Goal: Information Seeking & Learning: Understand process/instructions

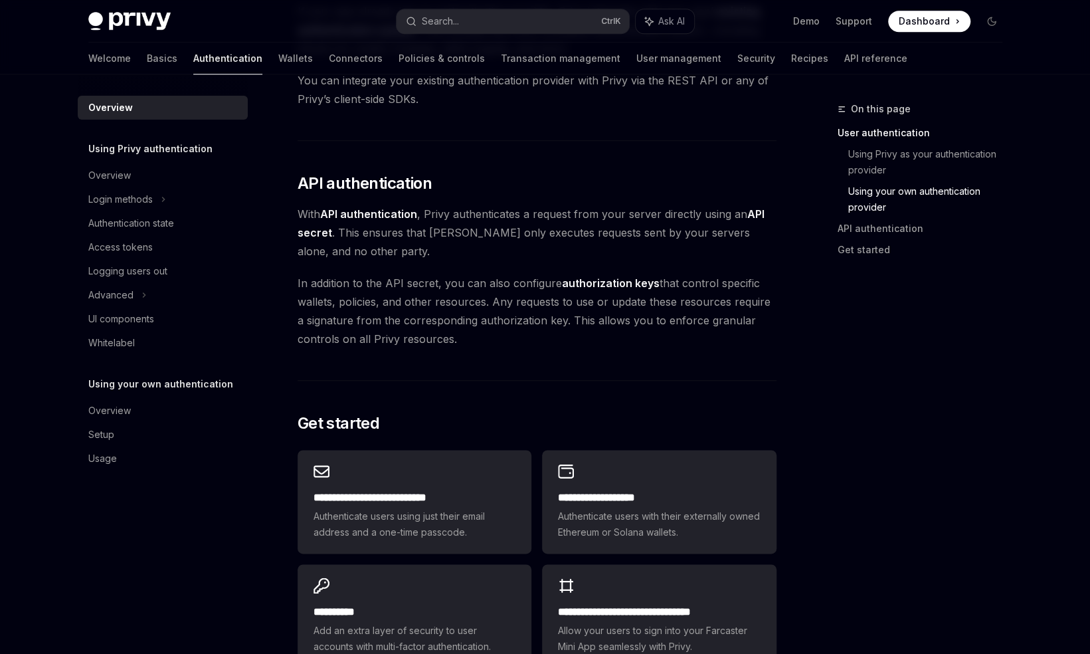
scroll to position [1012, 0]
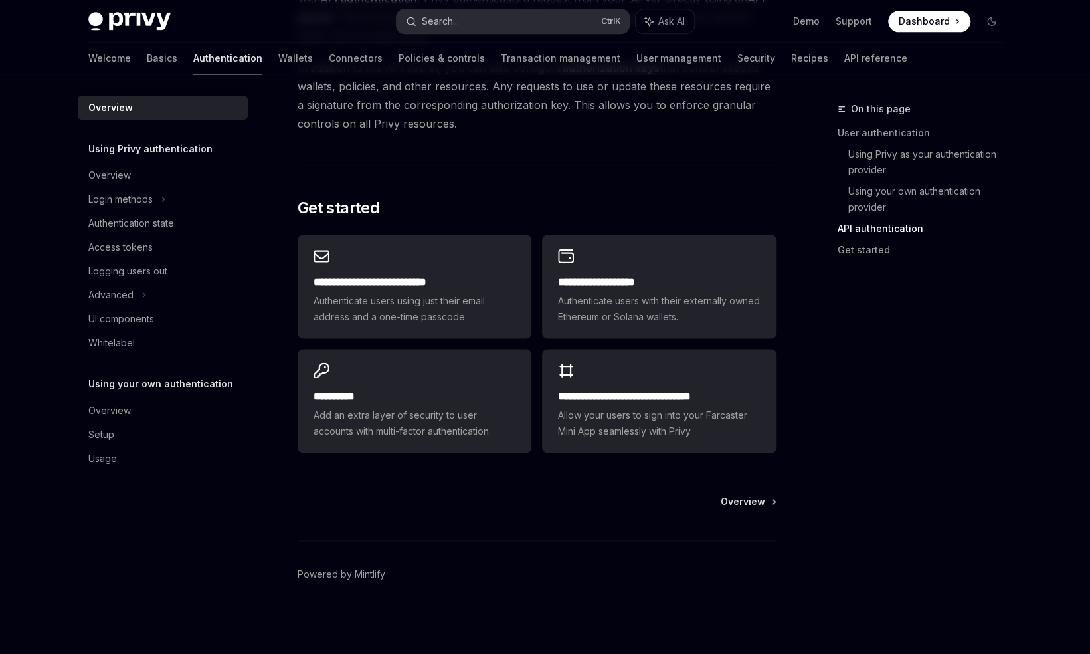
click at [436, 13] on div "Search..." at bounding box center [440, 21] width 37 height 16
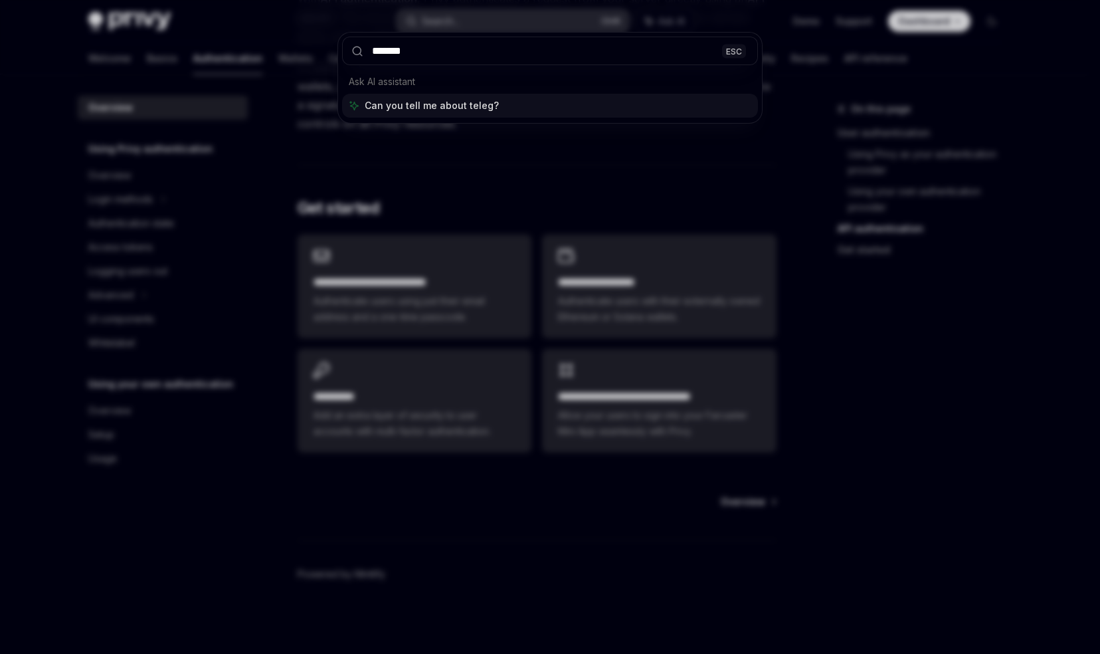
type input "********"
type textarea "*"
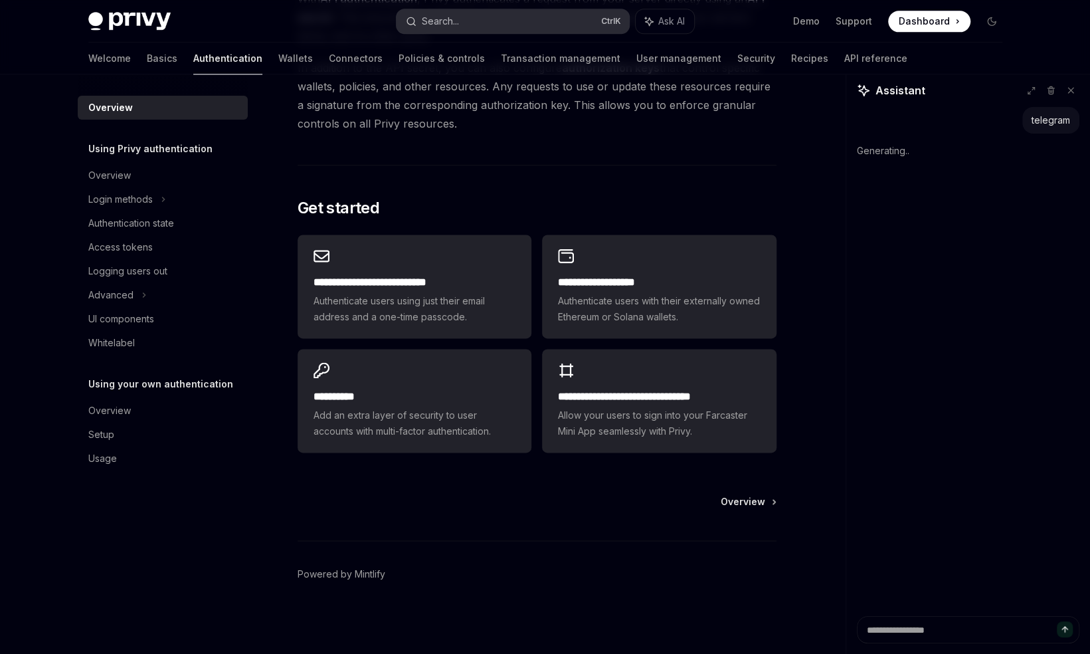
click at [596, 17] on button "Search... Ctrl K" at bounding box center [513, 21] width 232 height 24
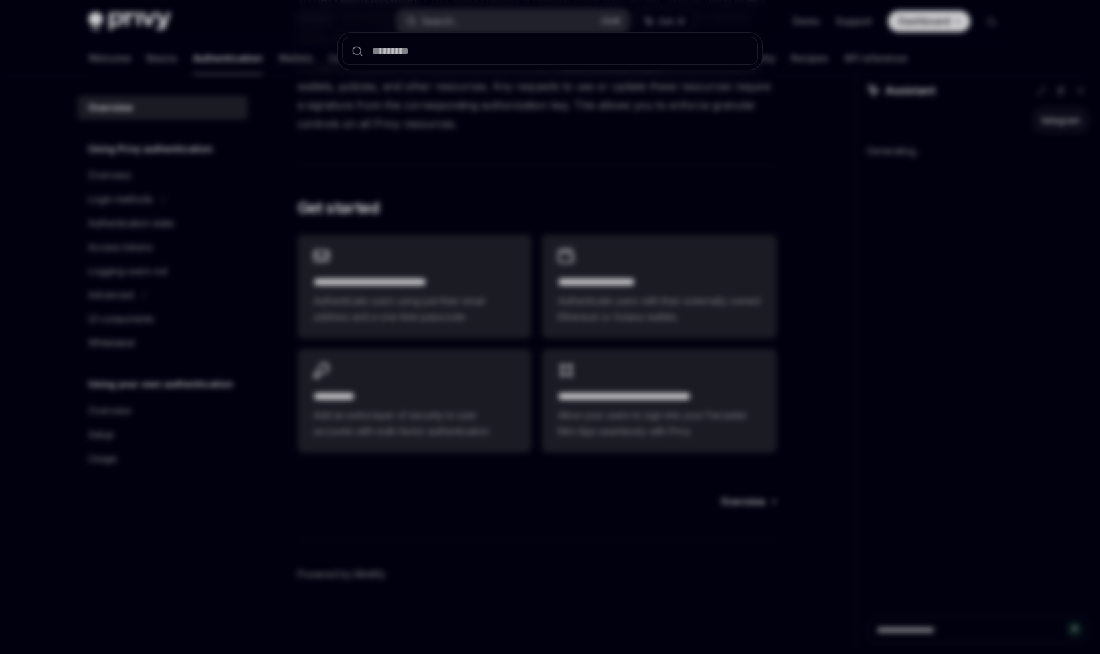
type textarea "*"
type input "********"
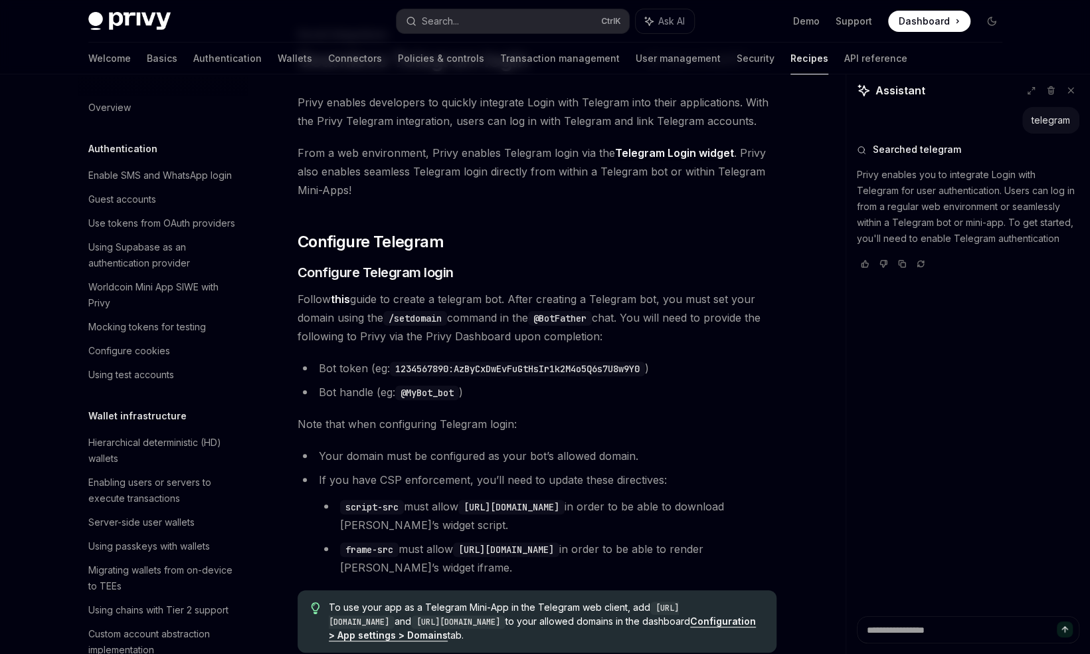
scroll to position [863, 0]
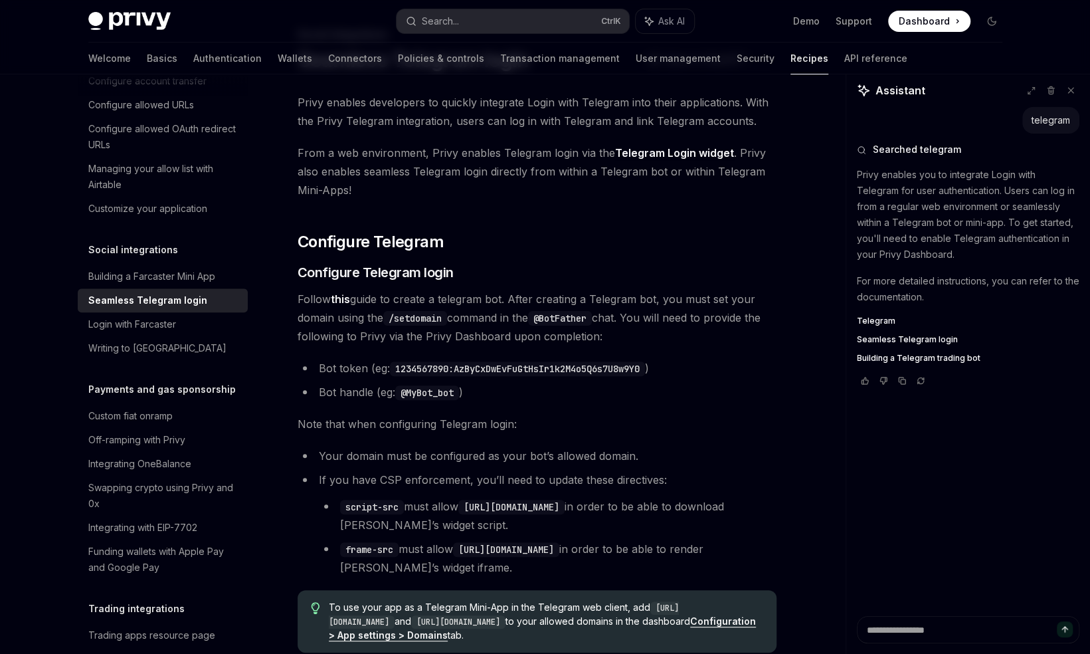
click at [1055, 276] on p "For more detailed instructions, you can refer to the documentation." at bounding box center [968, 289] width 223 height 32
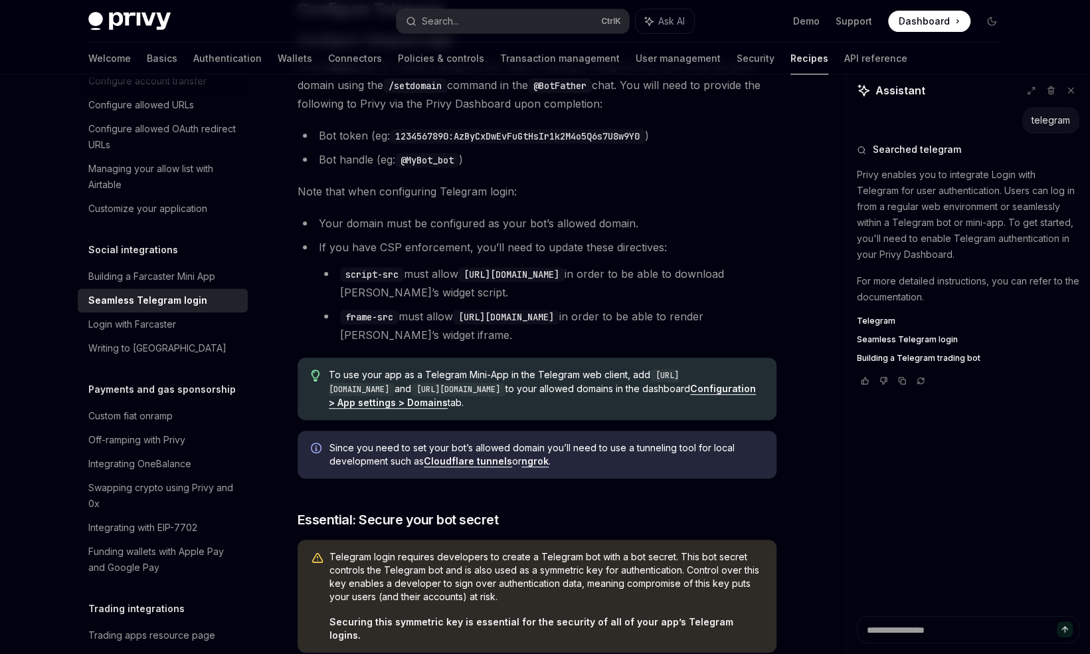
scroll to position [313, 0]
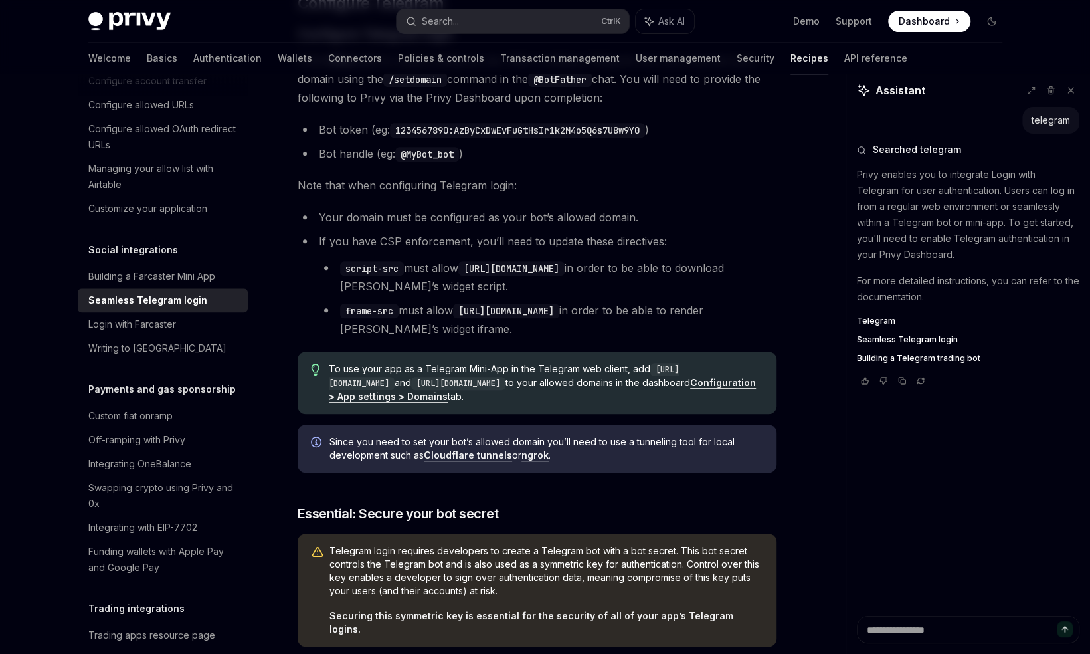
click at [871, 321] on span "Telegram" at bounding box center [876, 320] width 39 height 11
type textarea "*"
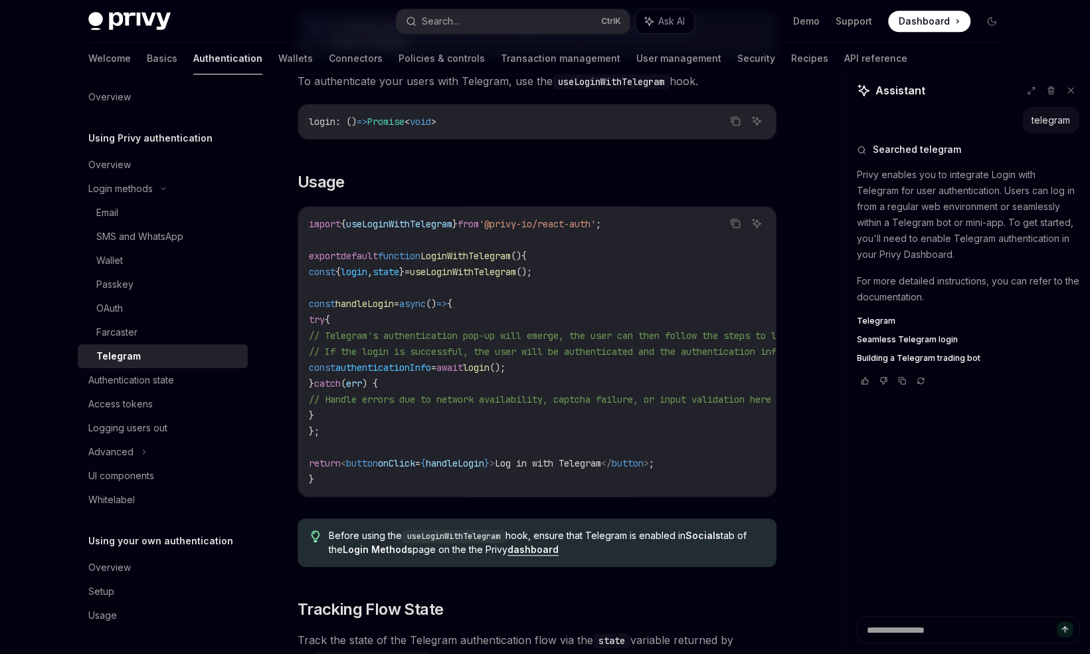
scroll to position [420, 0]
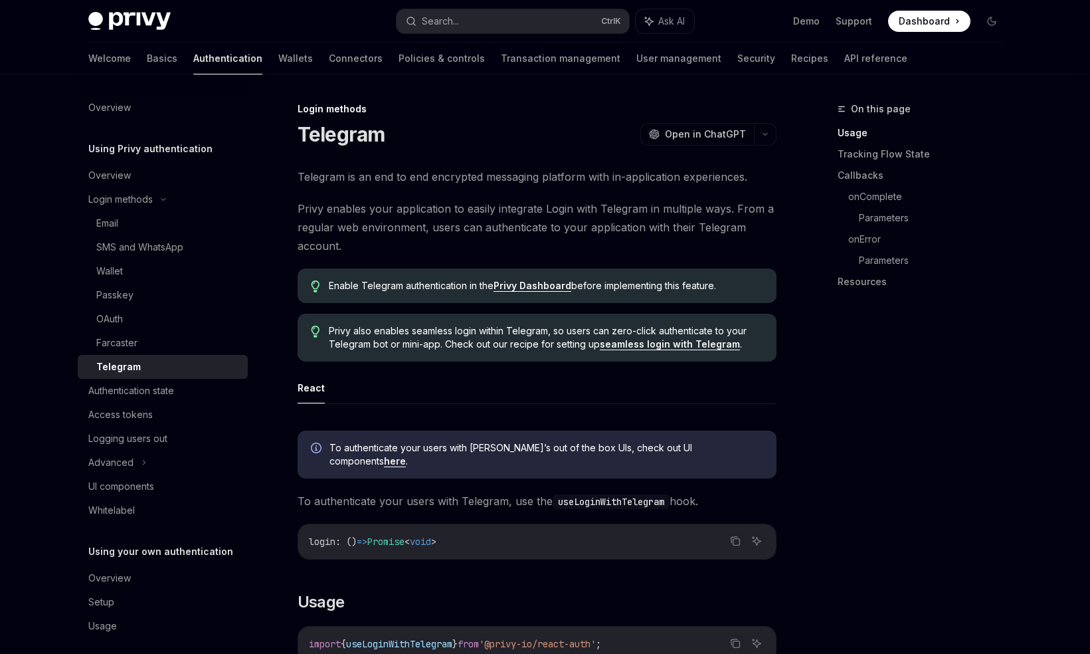
scroll to position [420, 0]
